Goal: Find specific page/section: Locate item on page

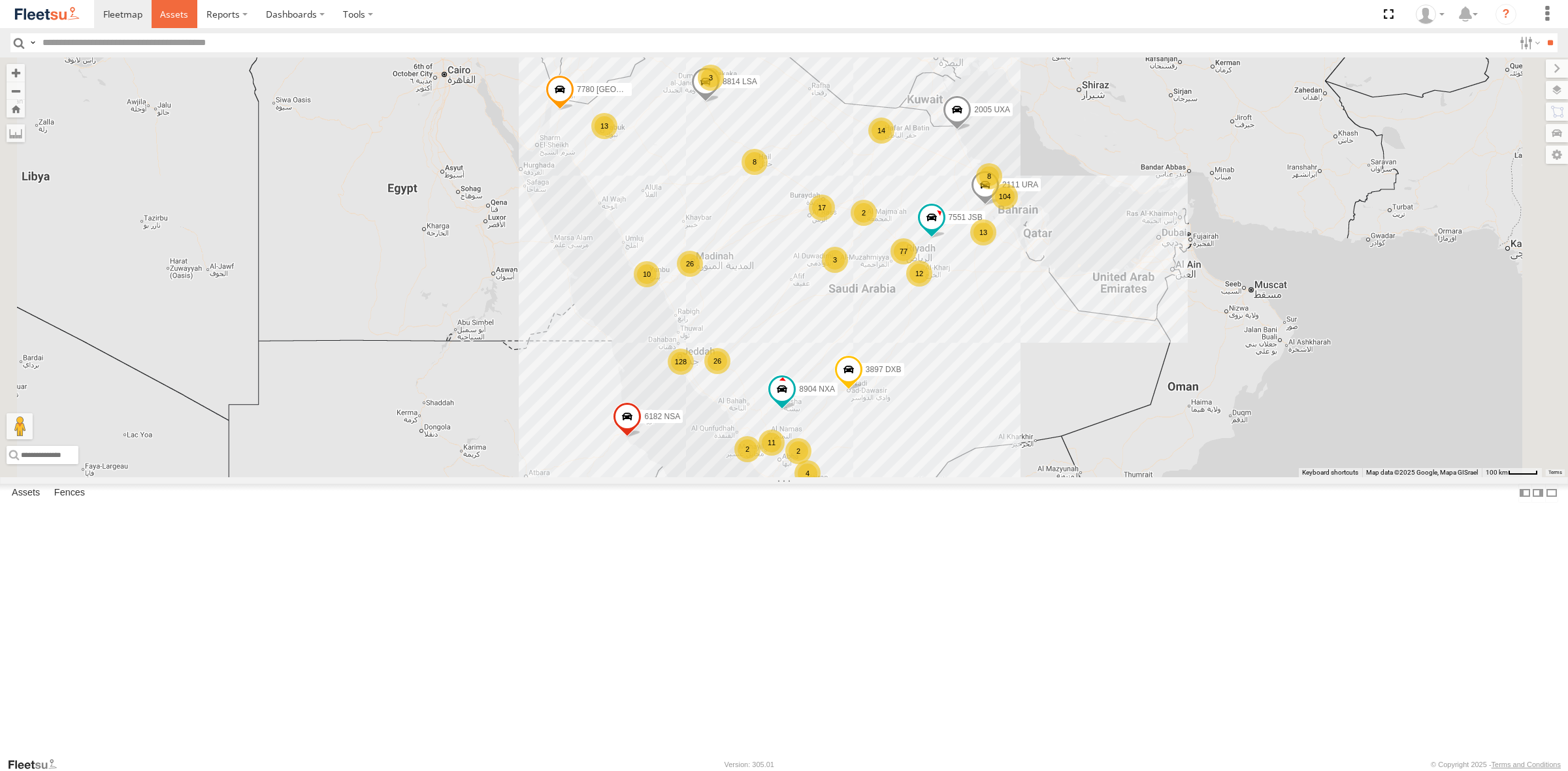
click at [171, 21] on link at bounding box center [174, 13] width 46 height 28
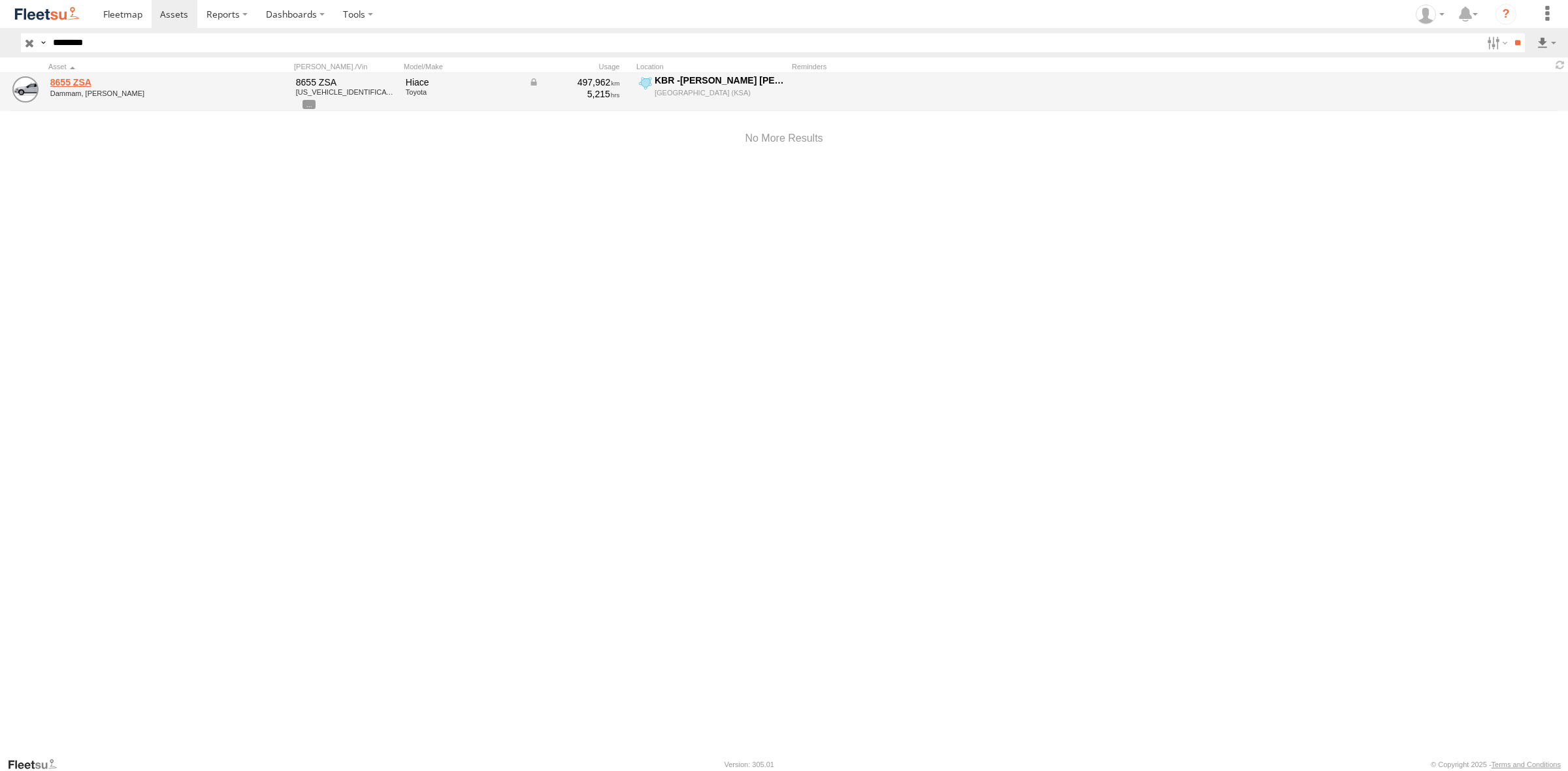
click at [79, 79] on link "8655 ZSA" at bounding box center [140, 82] width 179 height 12
